Goal: Transaction & Acquisition: Purchase product/service

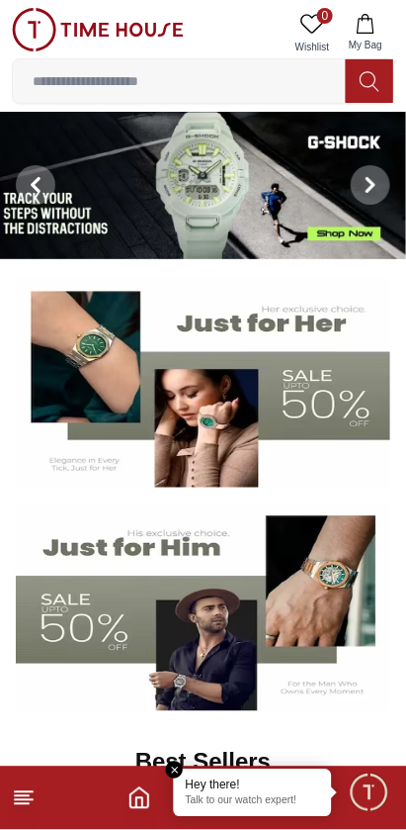
click at [91, 76] on input at bounding box center [179, 81] width 333 height 40
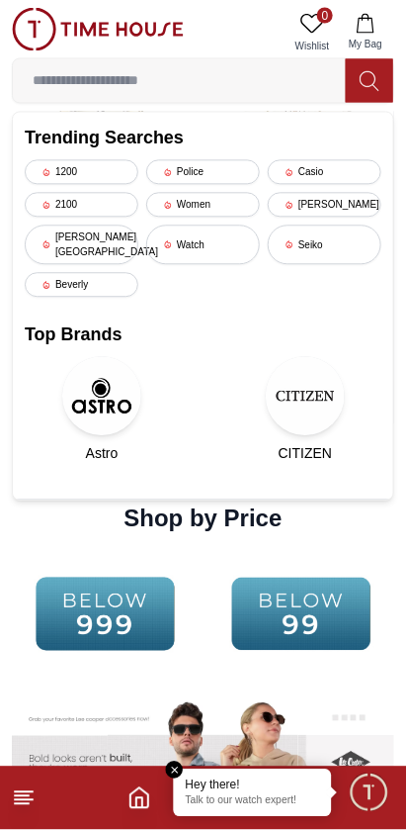
scroll to position [2350, 0]
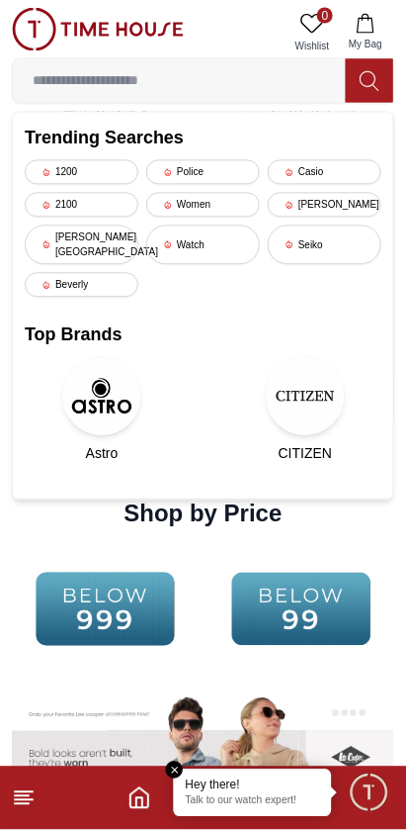
click at [21, 804] on line at bounding box center [22, 804] width 14 height 0
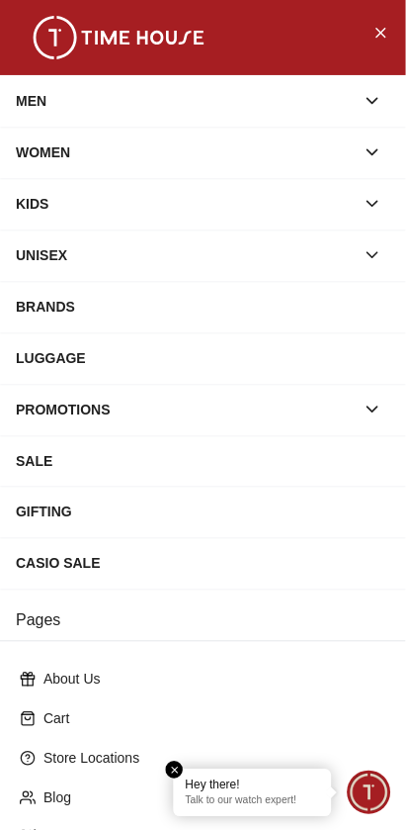
click at [74, 85] on div "MEN" at bounding box center [185, 101] width 339 height 36
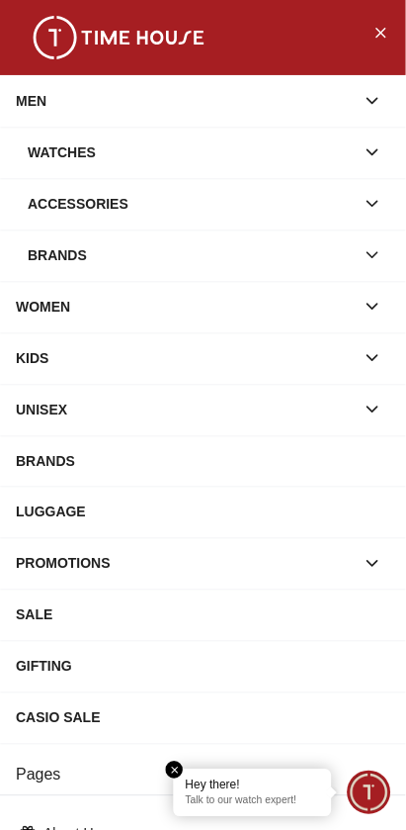
click at [56, 156] on div "Watches" at bounding box center [191, 152] width 327 height 36
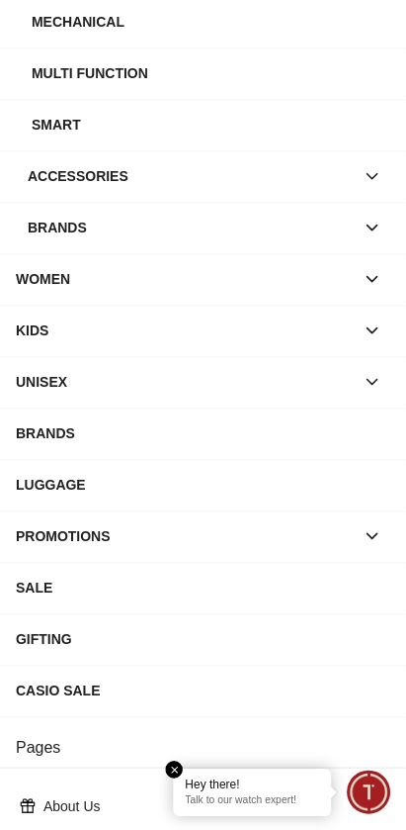
scroll to position [540, 0]
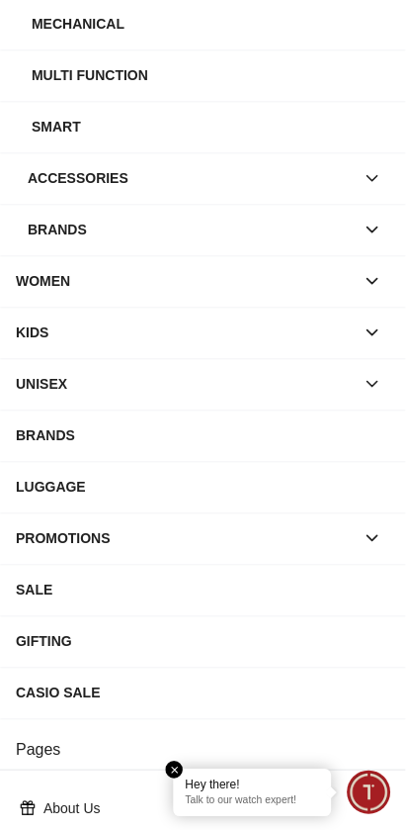
click at [56, 222] on div "Brands" at bounding box center [191, 230] width 327 height 36
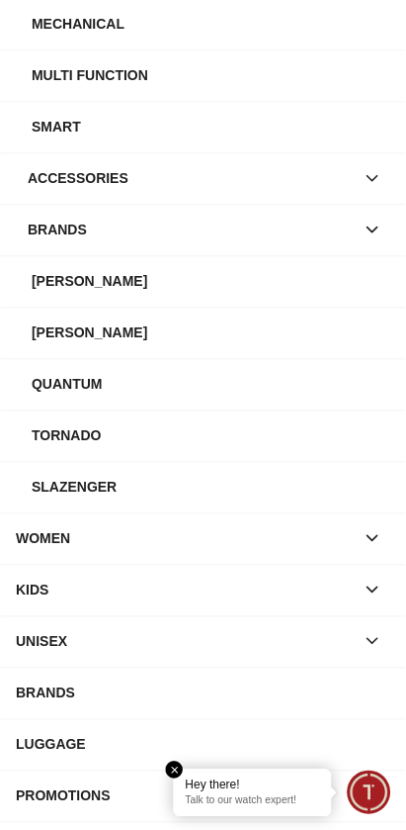
click at [85, 431] on div "Tornado" at bounding box center [211, 435] width 359 height 36
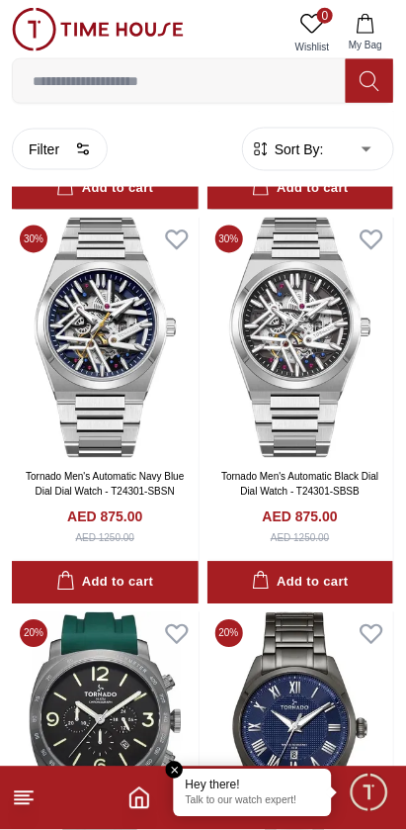
scroll to position [5984, 0]
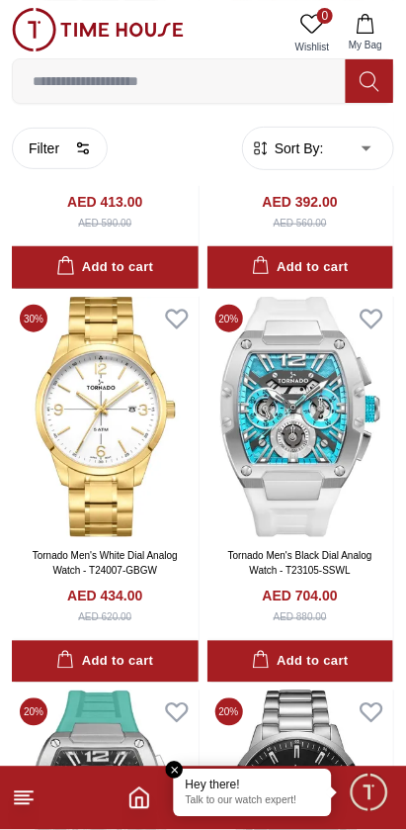
scroll to position [9476, 0]
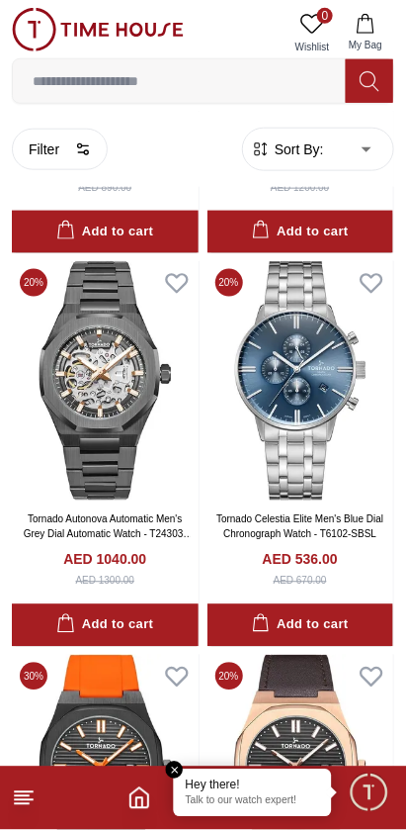
scroll to position [13446, 0]
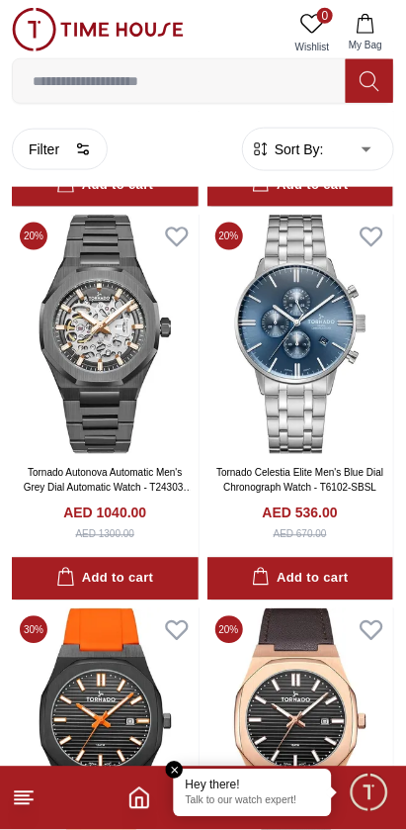
scroll to position [13304, 0]
